Goal: Information Seeking & Learning: Stay updated

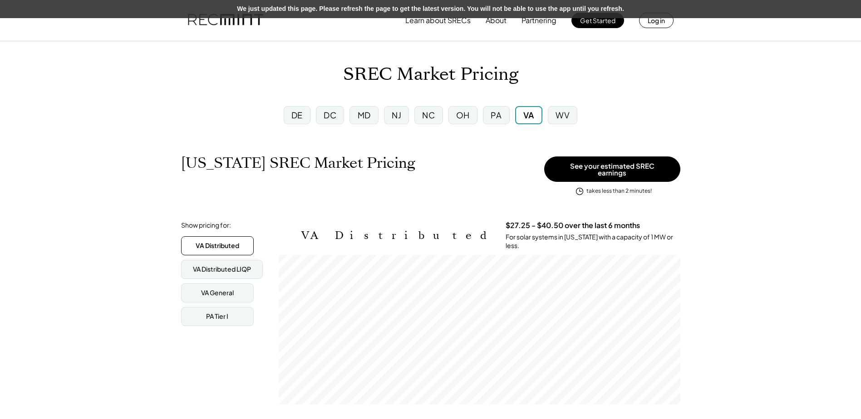
scroll to position [150, 402]
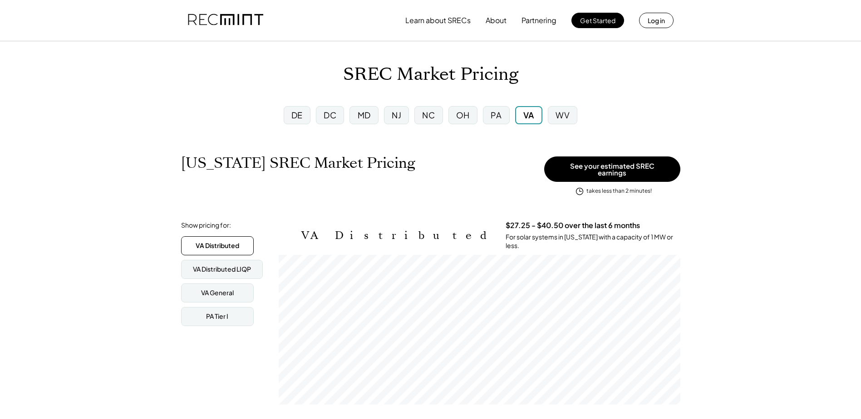
scroll to position [150, 402]
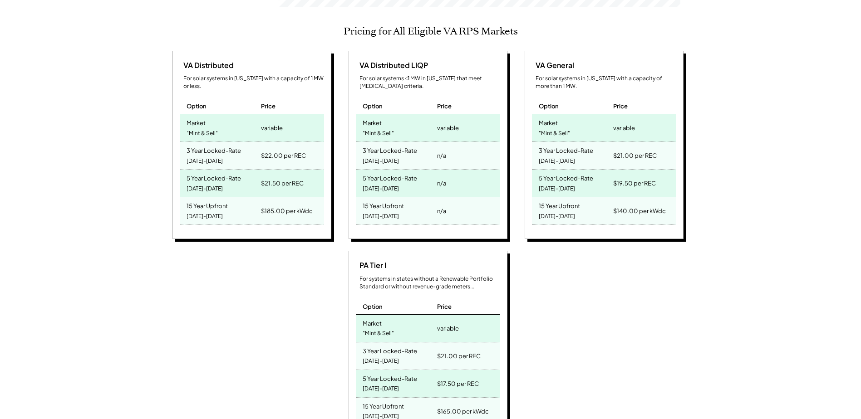
scroll to position [408, 0]
